Goal: Transaction & Acquisition: Book appointment/travel/reservation

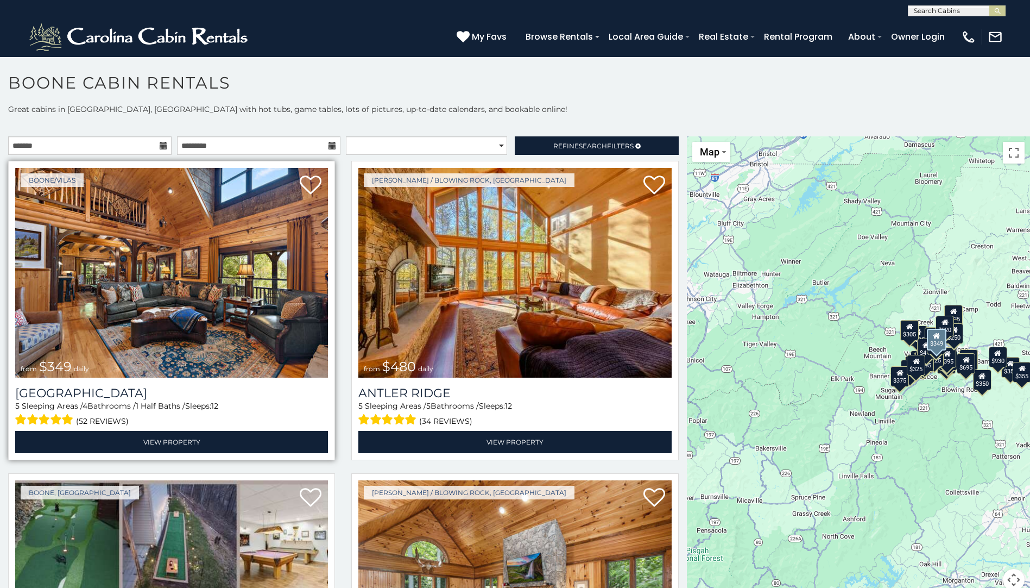
drag, startPoint x: 0, startPoint y: 0, endPoint x: 157, endPoint y: 242, distance: 288.1
click at [157, 242] on img at bounding box center [171, 273] width 313 height 210
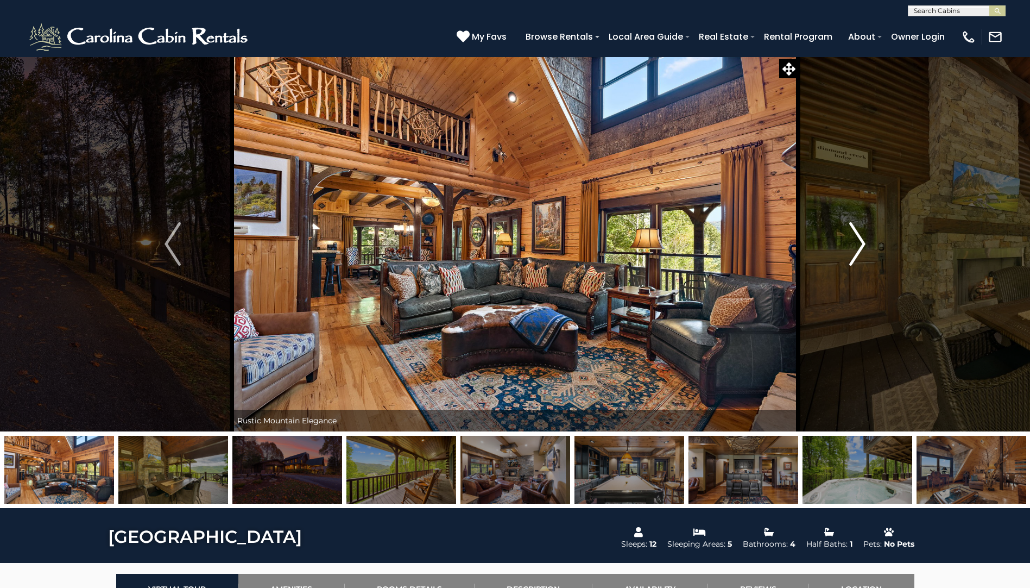
click at [851, 242] on img "Next" at bounding box center [857, 243] width 16 height 43
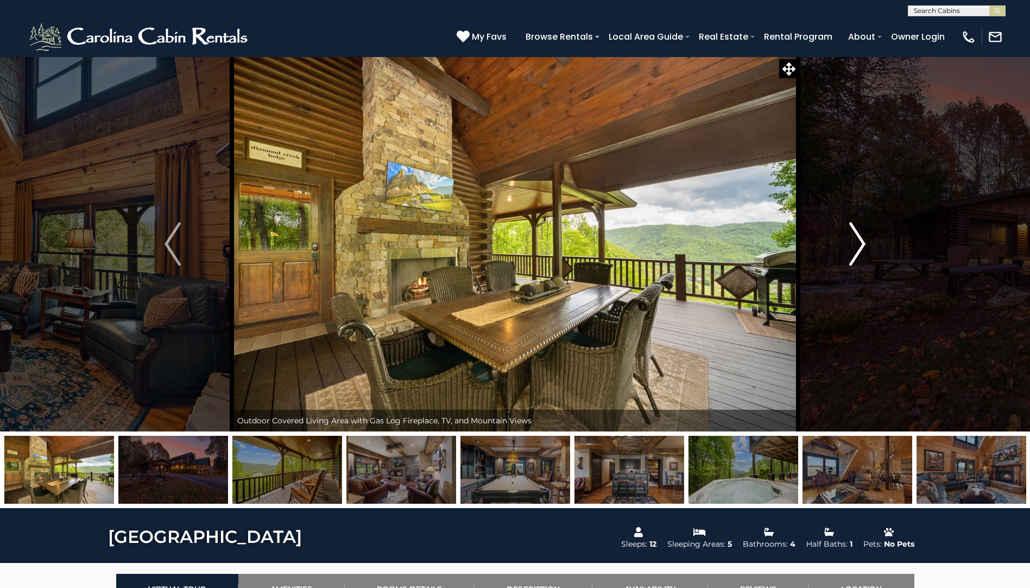
click at [851, 242] on img "Next" at bounding box center [857, 243] width 16 height 43
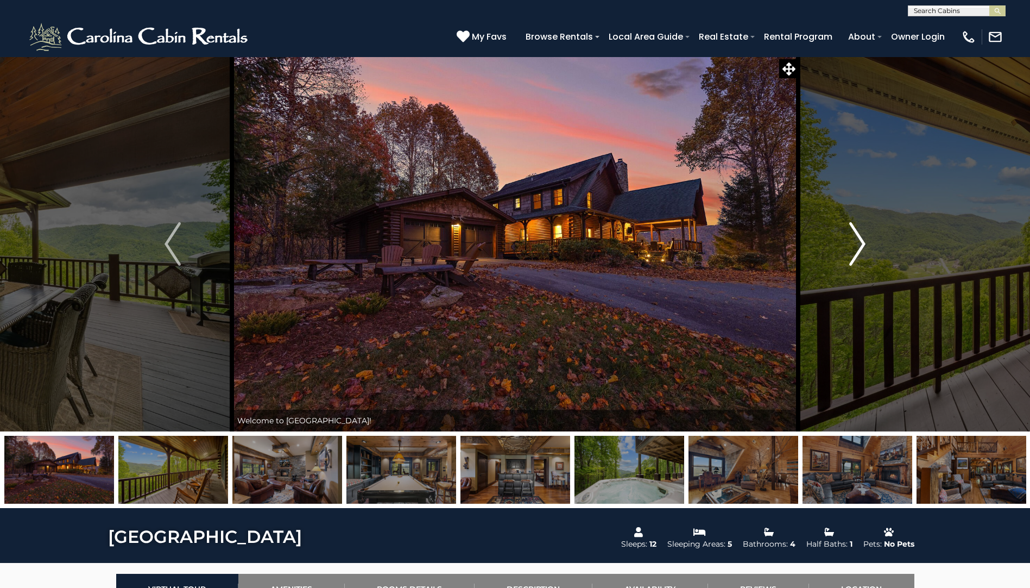
click at [851, 242] on img "Next" at bounding box center [857, 243] width 16 height 43
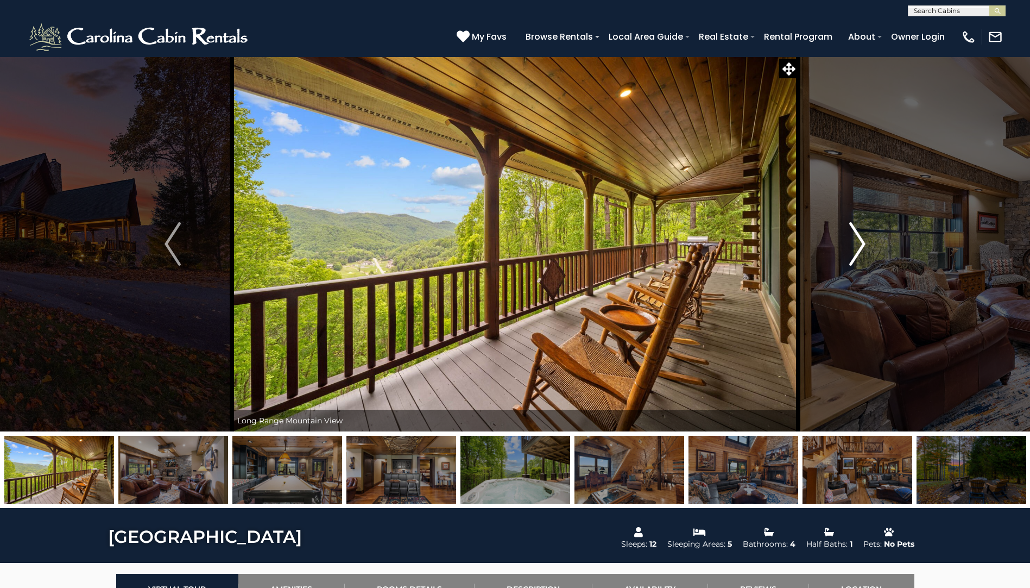
click at [851, 242] on img "Next" at bounding box center [857, 243] width 16 height 43
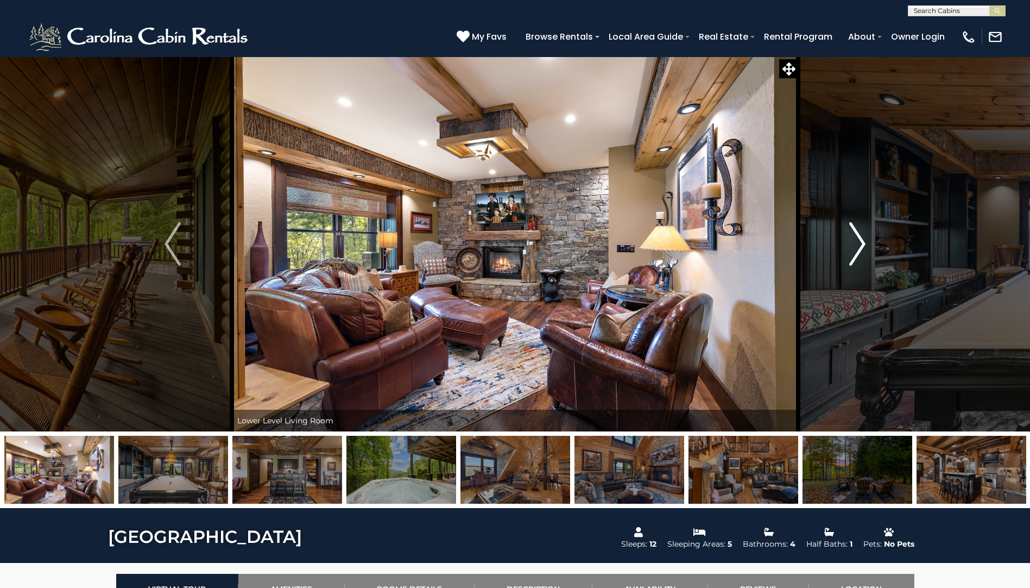
click at [851, 242] on img "Next" at bounding box center [857, 243] width 16 height 43
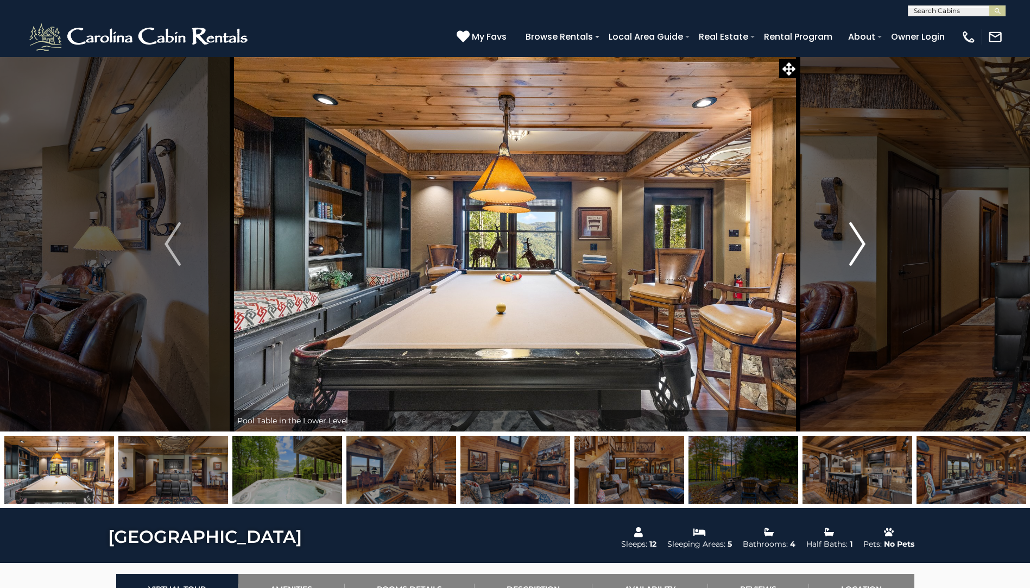
click at [851, 242] on img "Next" at bounding box center [857, 243] width 16 height 43
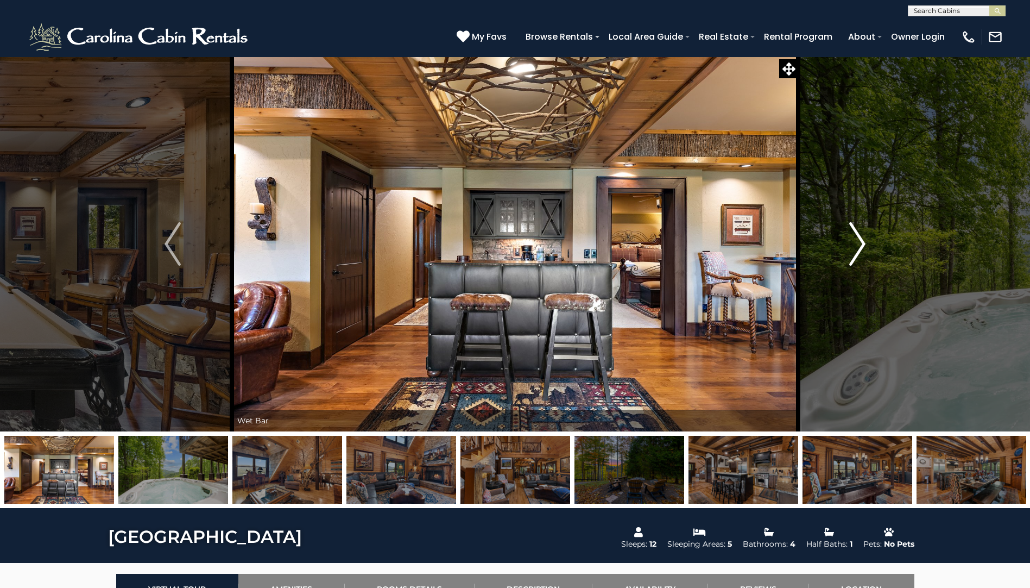
click at [851, 242] on img "Next" at bounding box center [857, 243] width 16 height 43
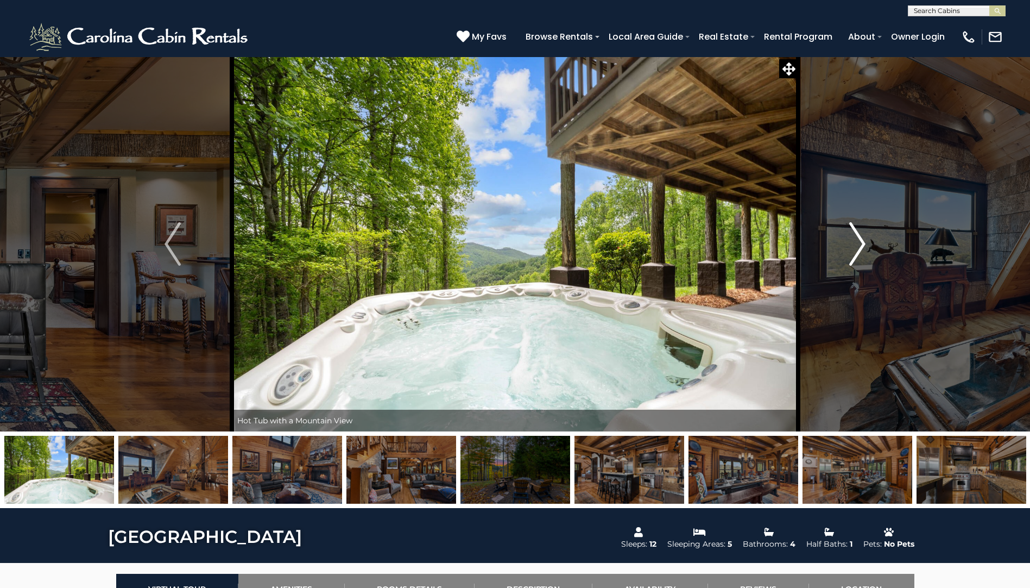
click at [851, 242] on img "Next" at bounding box center [857, 243] width 16 height 43
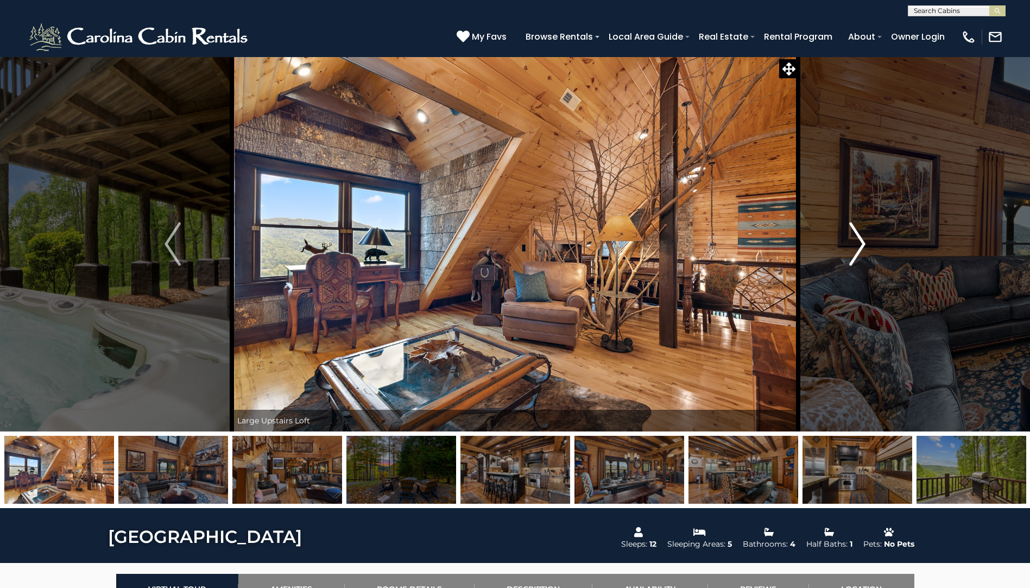
click at [851, 242] on img "Next" at bounding box center [857, 243] width 16 height 43
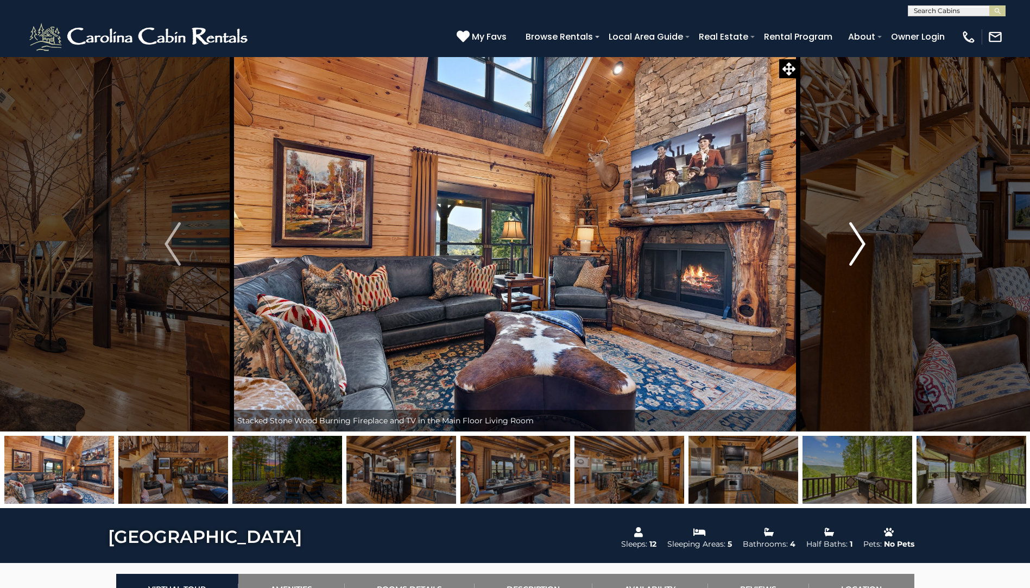
click at [851, 242] on img "Next" at bounding box center [857, 243] width 16 height 43
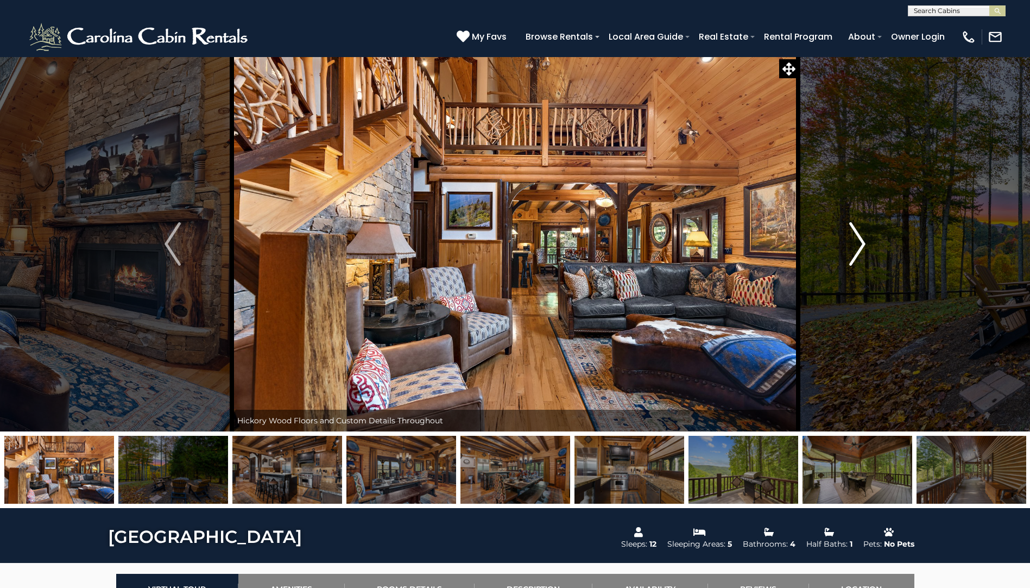
click at [851, 242] on img "Next" at bounding box center [857, 243] width 16 height 43
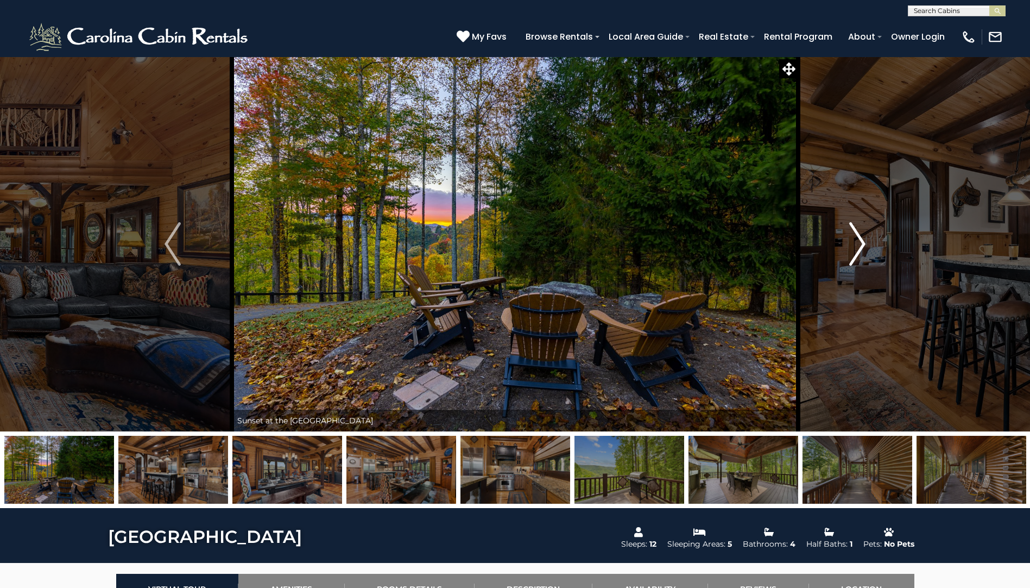
click at [851, 242] on img "Next" at bounding box center [857, 243] width 16 height 43
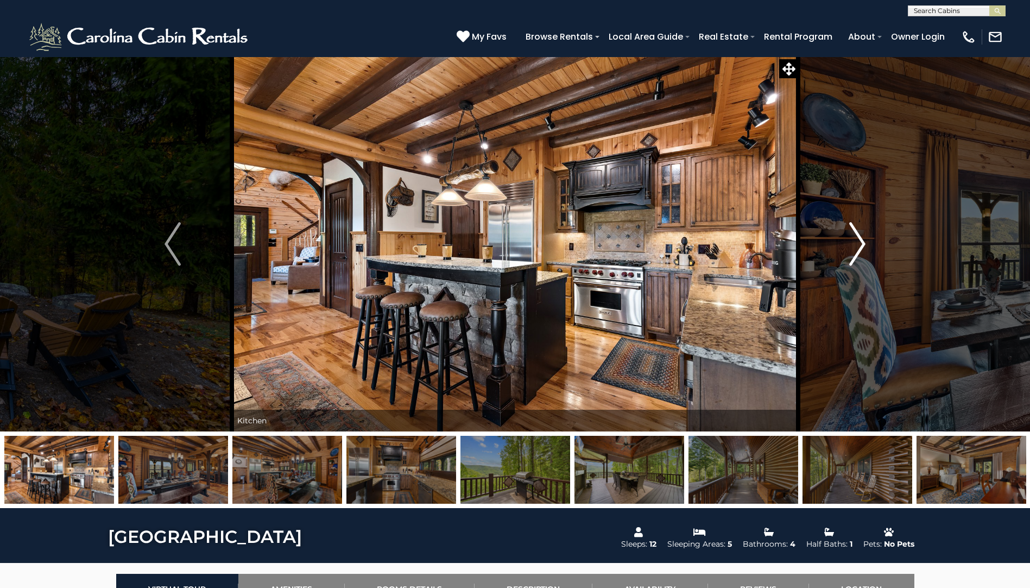
click at [851, 242] on img "Next" at bounding box center [857, 243] width 16 height 43
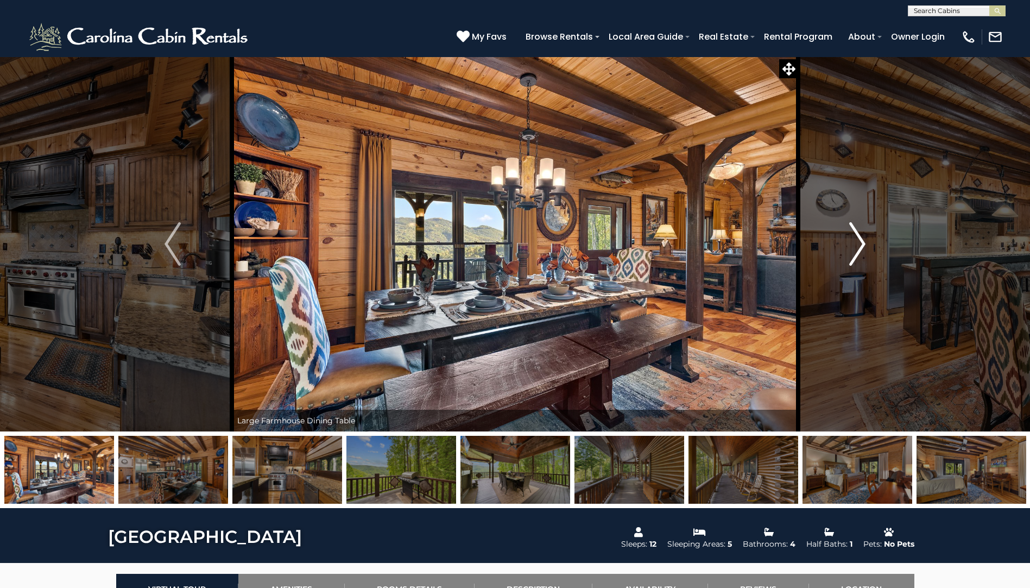
click at [851, 242] on img "Next" at bounding box center [857, 243] width 16 height 43
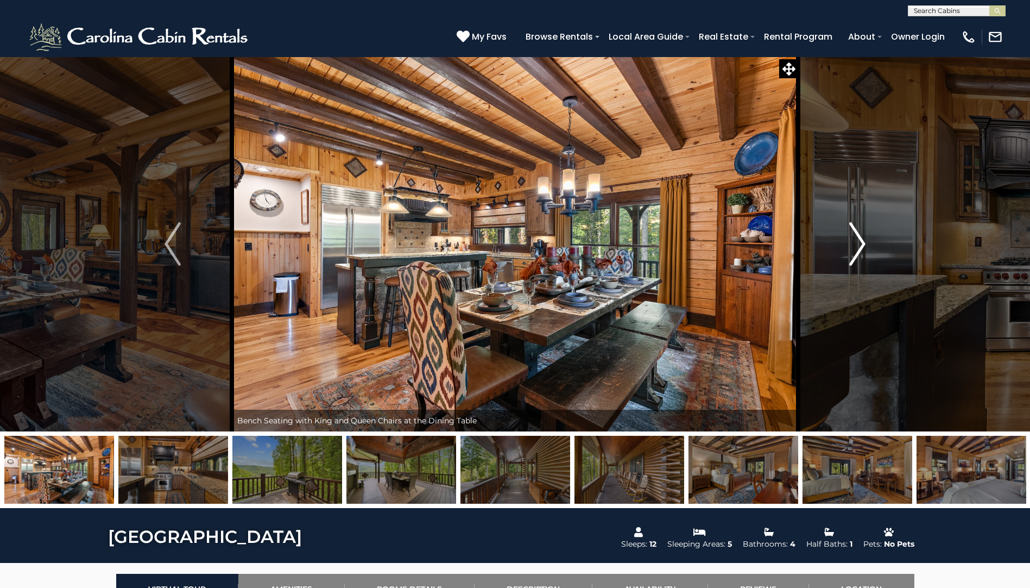
click at [851, 242] on img "Next" at bounding box center [857, 243] width 16 height 43
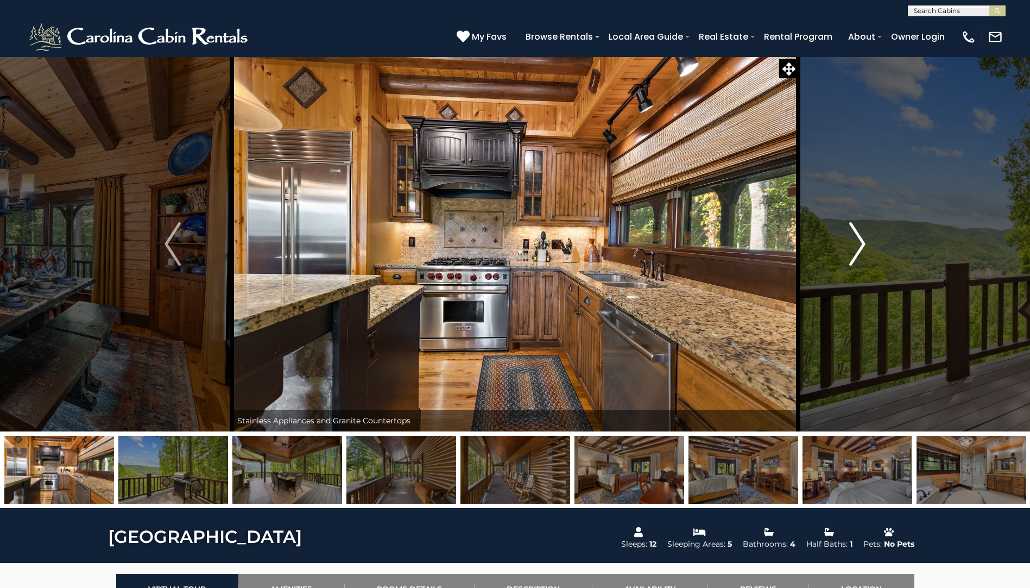
click at [851, 242] on img "Next" at bounding box center [857, 243] width 16 height 43
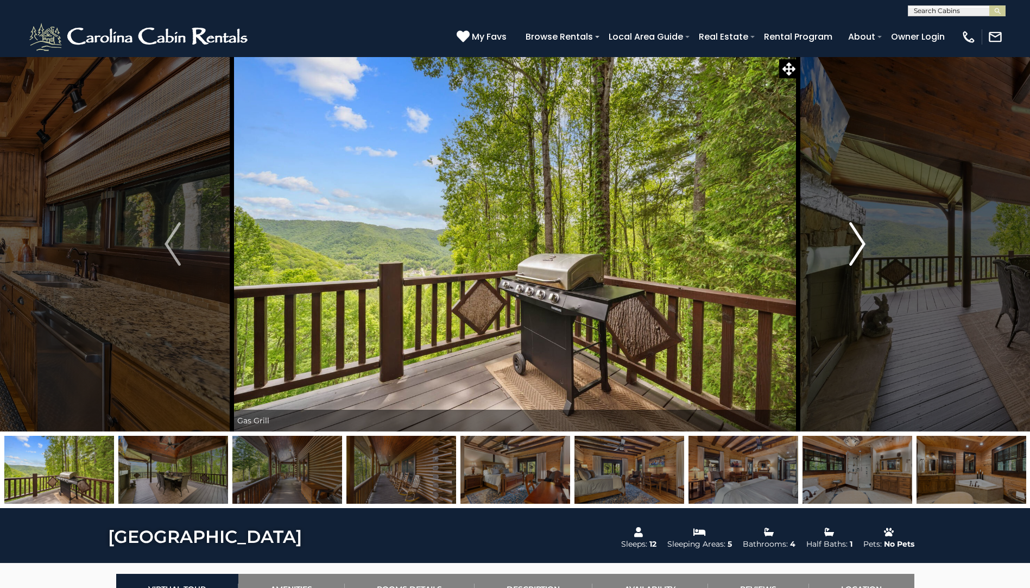
click at [851, 242] on img "Next" at bounding box center [857, 243] width 16 height 43
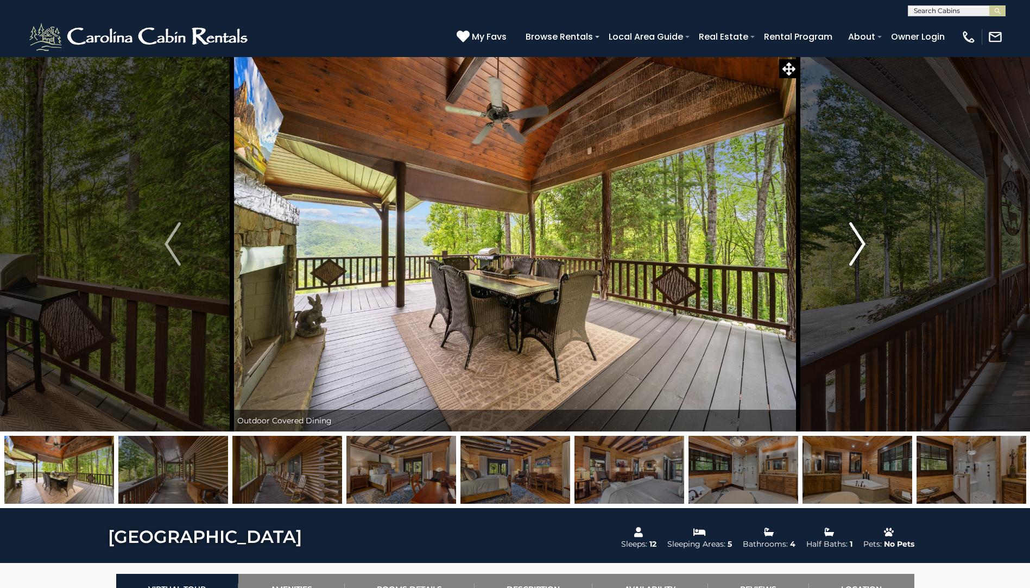
click at [851, 242] on img "Next" at bounding box center [857, 243] width 16 height 43
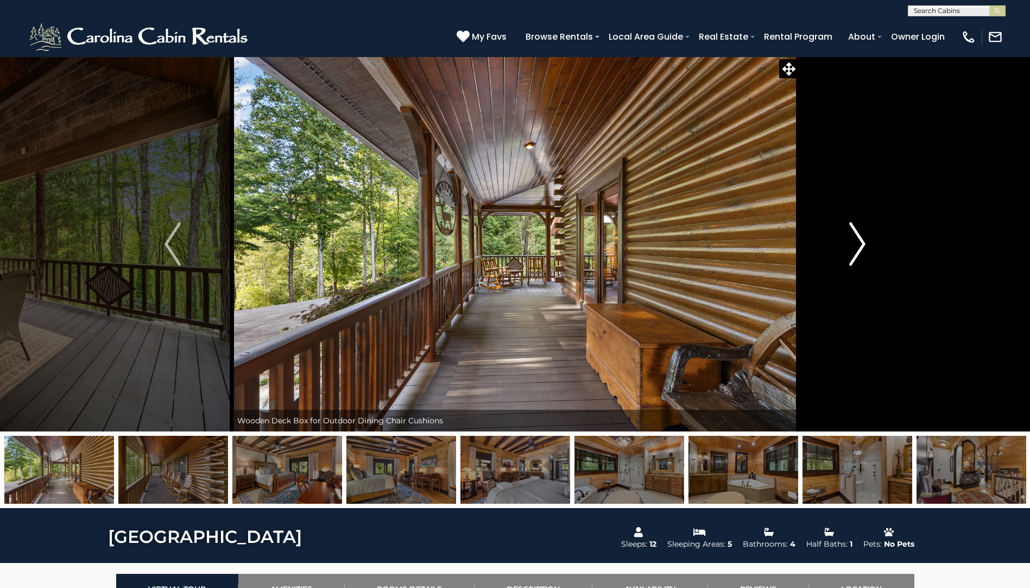
click at [851, 242] on img "Next" at bounding box center [857, 243] width 16 height 43
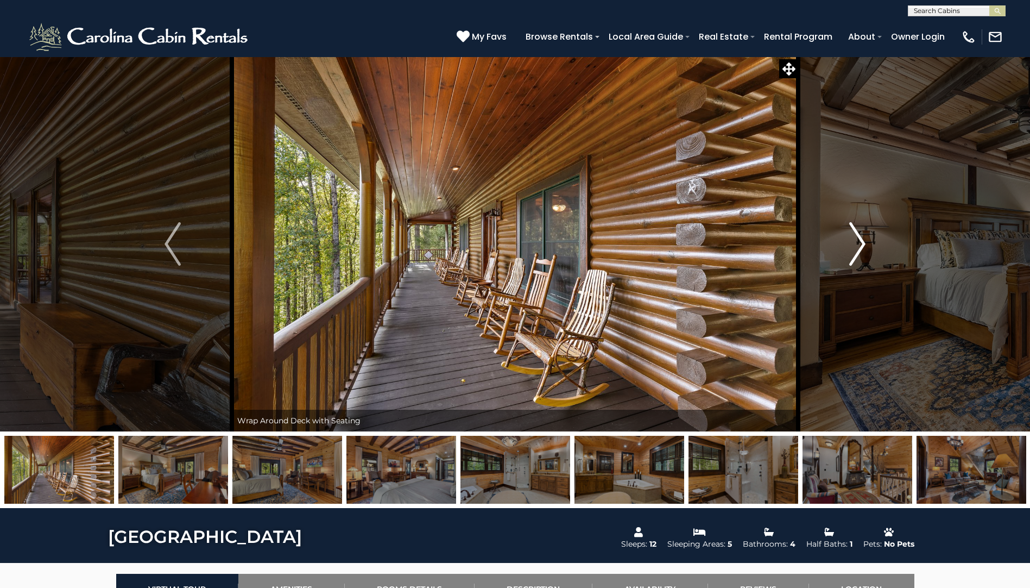
click at [851, 242] on img "Next" at bounding box center [857, 243] width 16 height 43
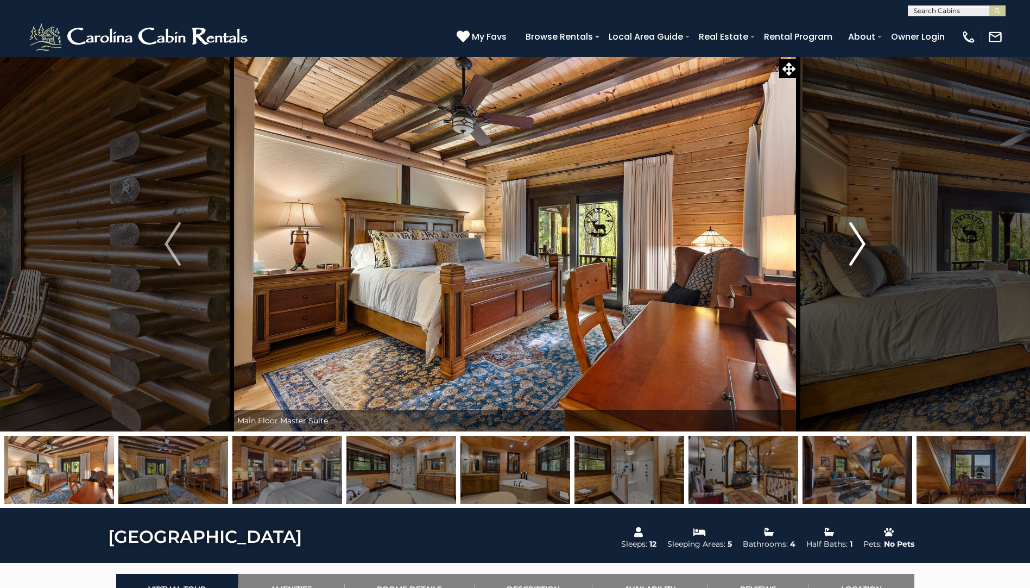
click at [851, 242] on img "Next" at bounding box center [857, 243] width 16 height 43
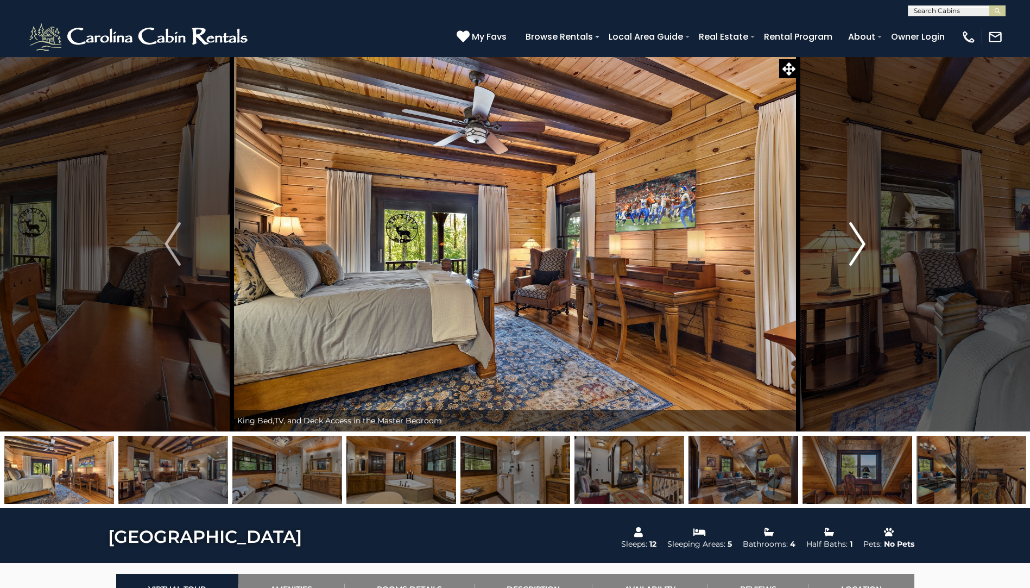
click at [851, 242] on img "Next" at bounding box center [857, 243] width 16 height 43
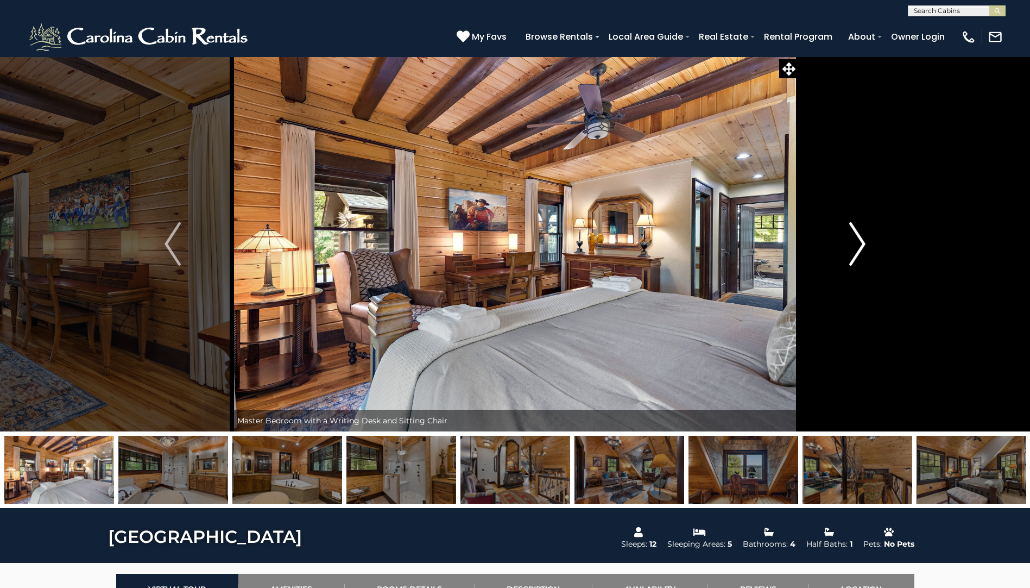
click at [851, 242] on img "Next" at bounding box center [857, 243] width 16 height 43
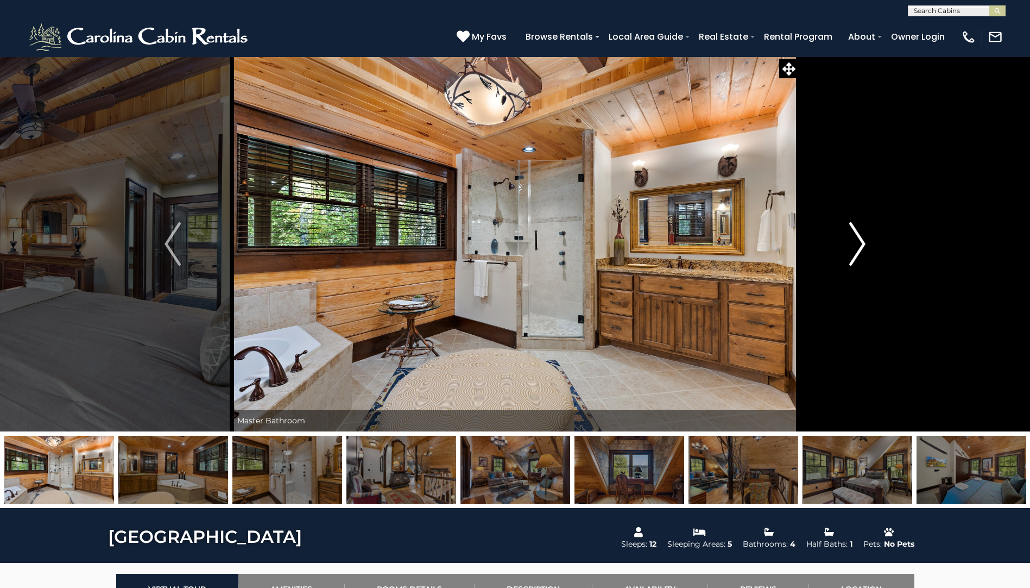
click at [851, 242] on img "Next" at bounding box center [857, 243] width 16 height 43
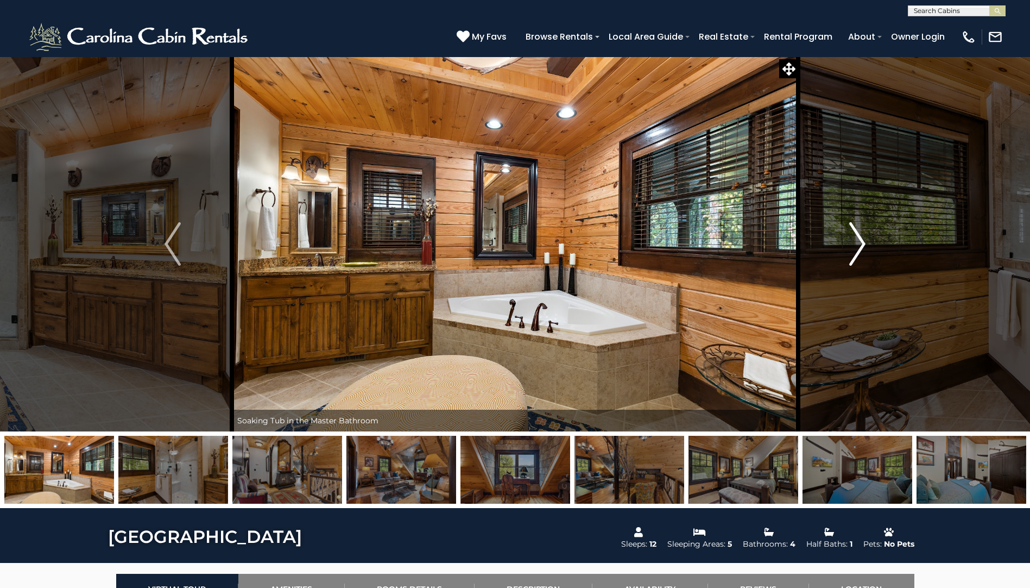
click at [851, 242] on img "Next" at bounding box center [857, 243] width 16 height 43
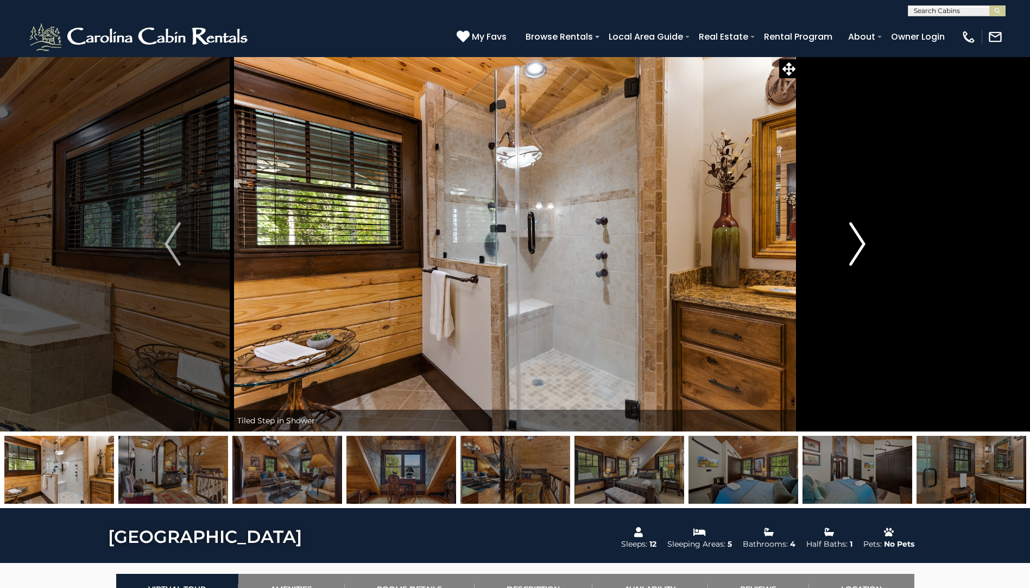
click at [851, 242] on img "Next" at bounding box center [857, 243] width 16 height 43
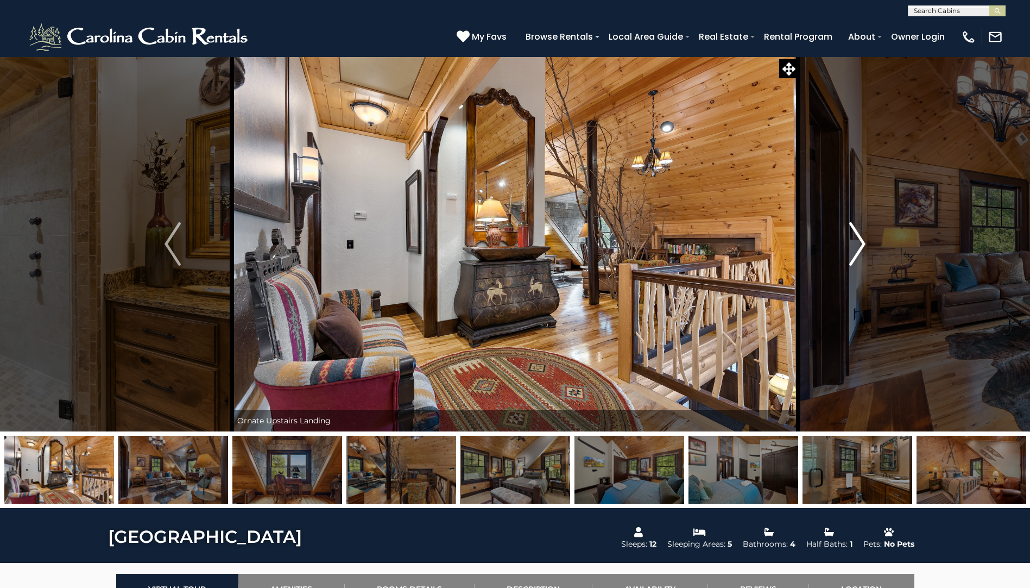
click at [851, 242] on img "Next" at bounding box center [857, 243] width 16 height 43
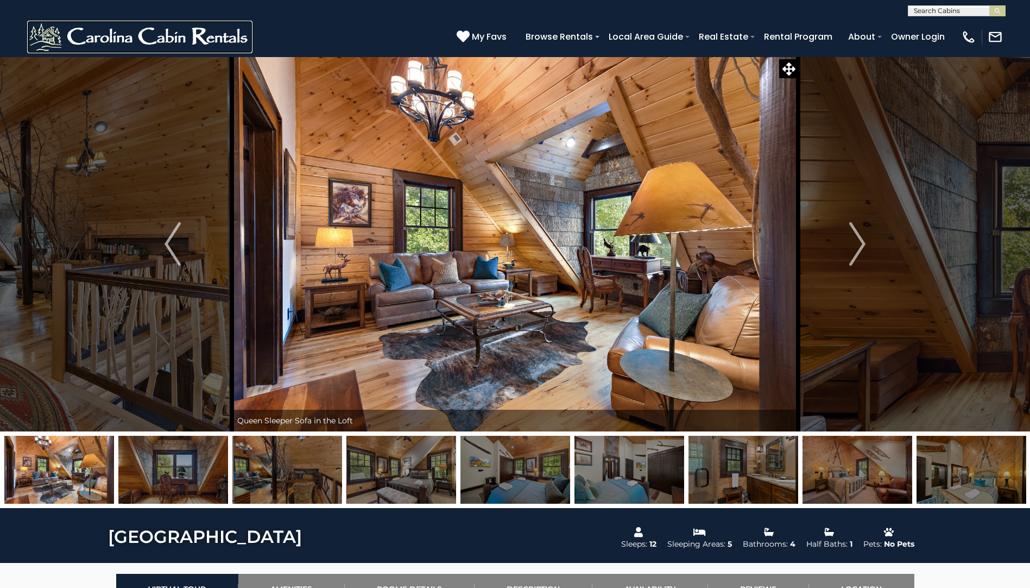
click at [58, 49] on img at bounding box center [139, 37] width 225 height 33
